Goal: Task Accomplishment & Management: Use online tool/utility

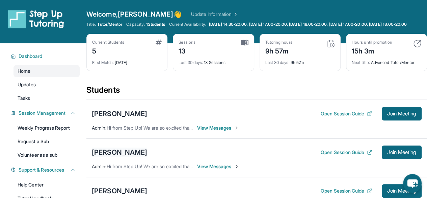
click at [116, 155] on div "[PERSON_NAME]" at bounding box center [119, 151] width 55 height 9
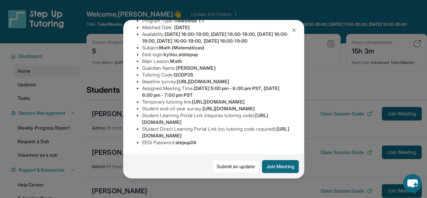
scroll to position [98, 0]
click at [275, 165] on button "Join Meeting" at bounding box center [280, 166] width 37 height 13
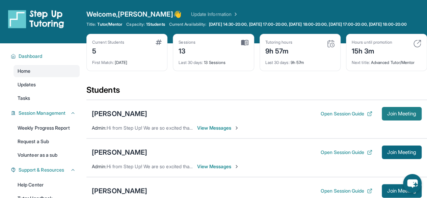
click at [399, 120] on button "Join Meeting" at bounding box center [402, 114] width 40 height 14
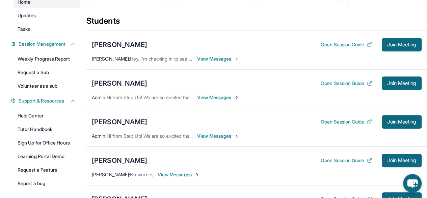
scroll to position [70, 0]
